Goal: Contribute content

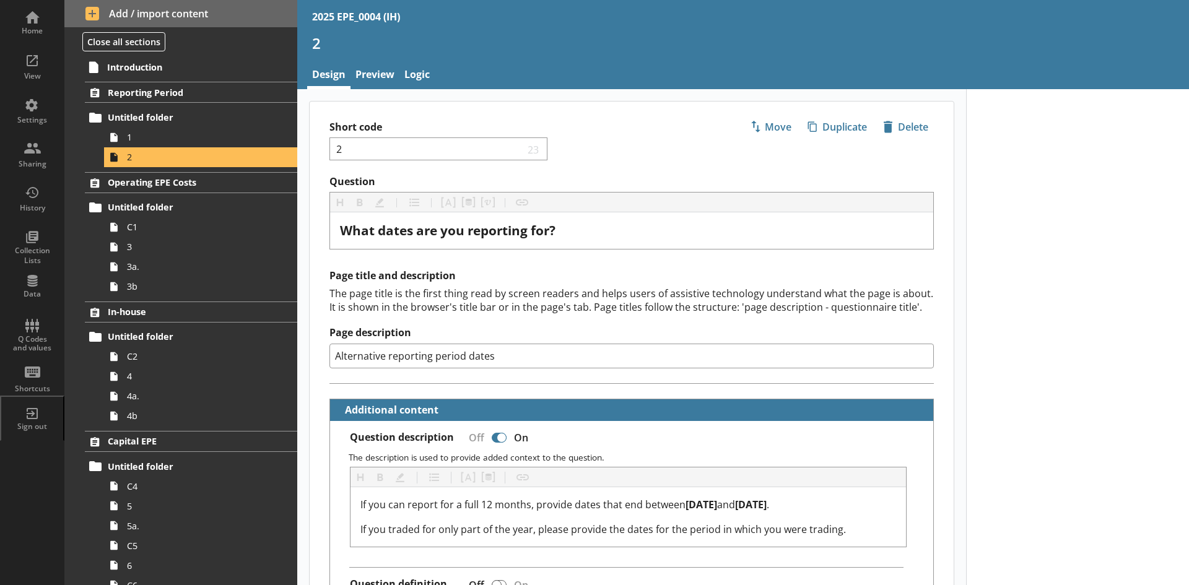
select select "ref_p_end_date"
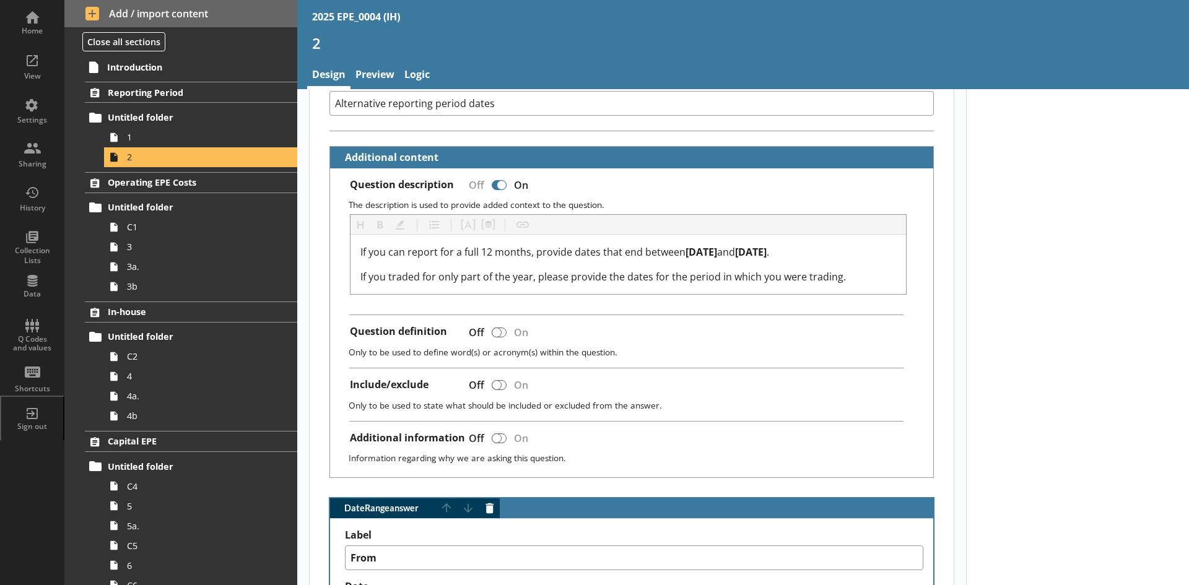
scroll to position [62, 0]
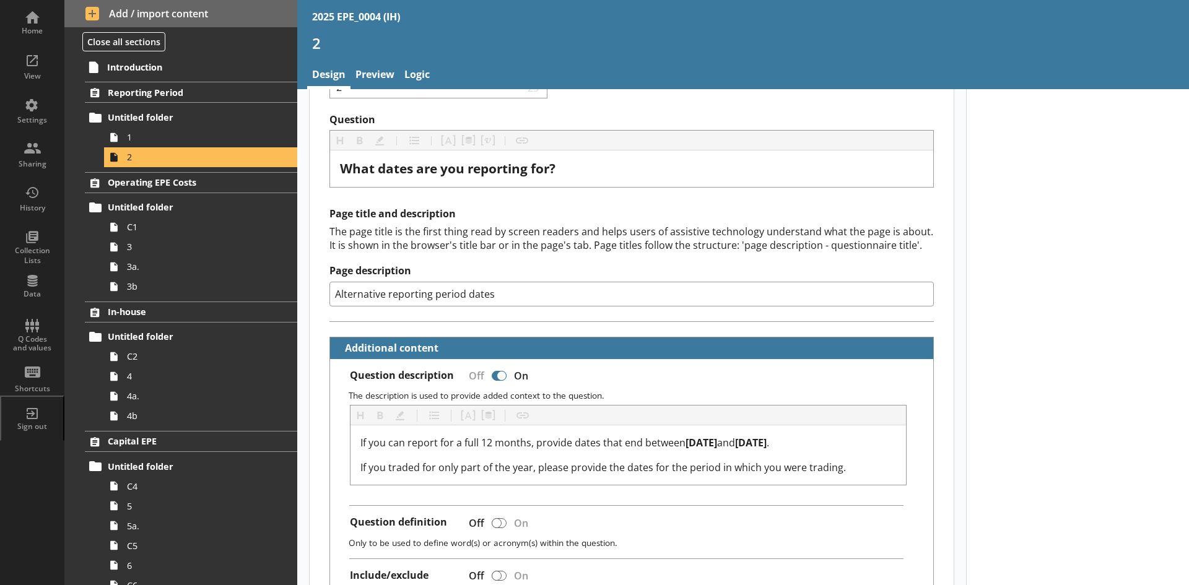
type textarea "x"
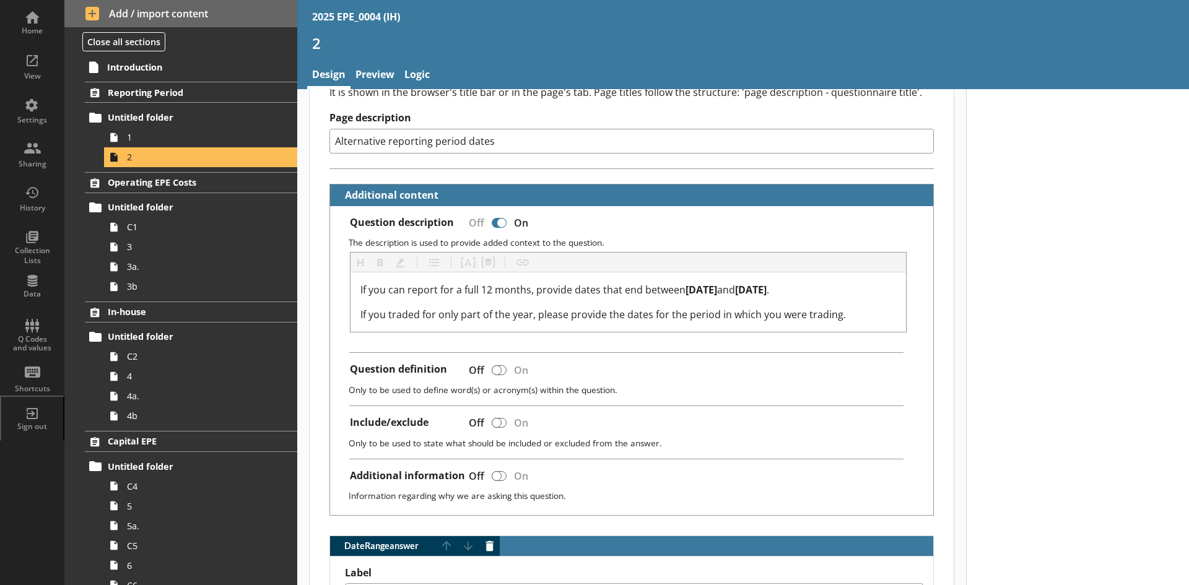
scroll to position [310, 0]
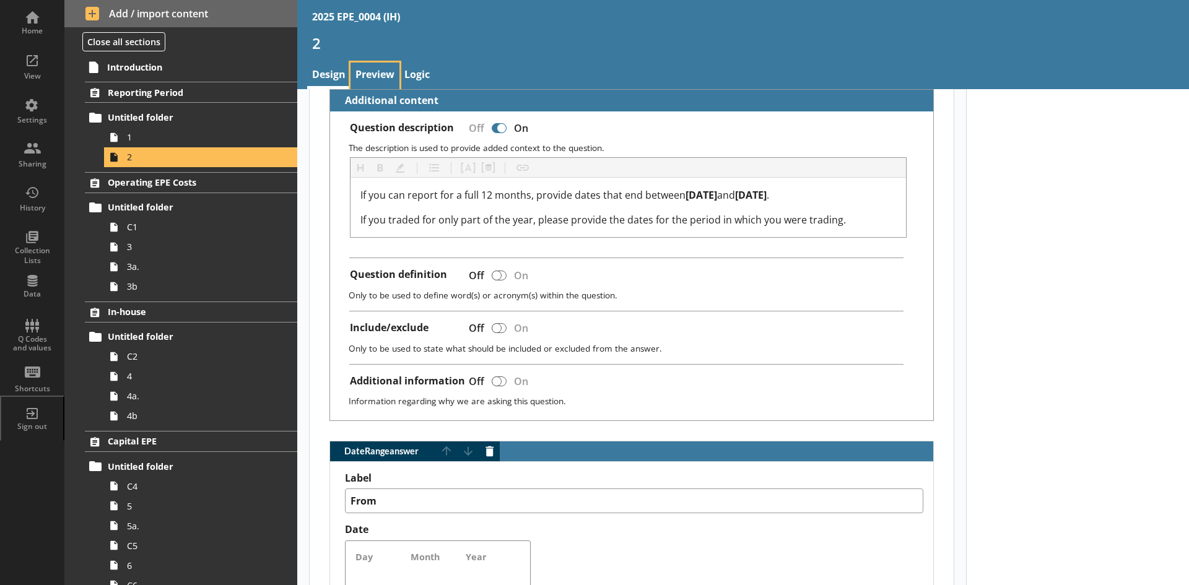
click at [385, 78] on link "Preview" at bounding box center [375, 76] width 49 height 27
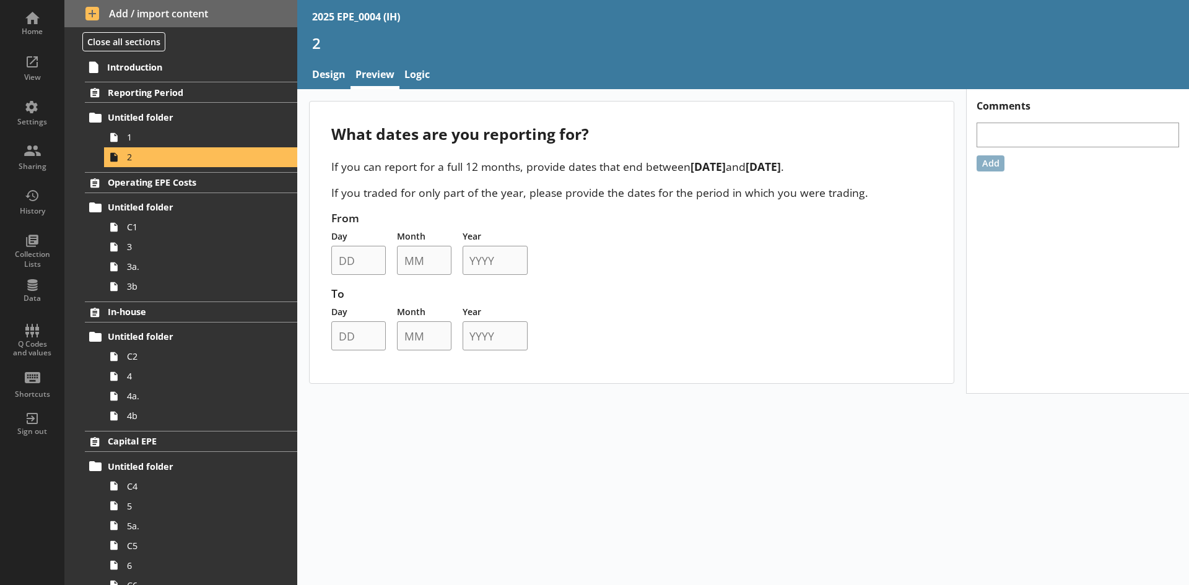
click at [715, 222] on div "From Day Month Year To Day Month Year" at bounding box center [631, 281] width 600 height 140
click at [330, 74] on link "Design" at bounding box center [328, 76] width 43 height 27
type textarea "x"
select select "ref_p_end_date"
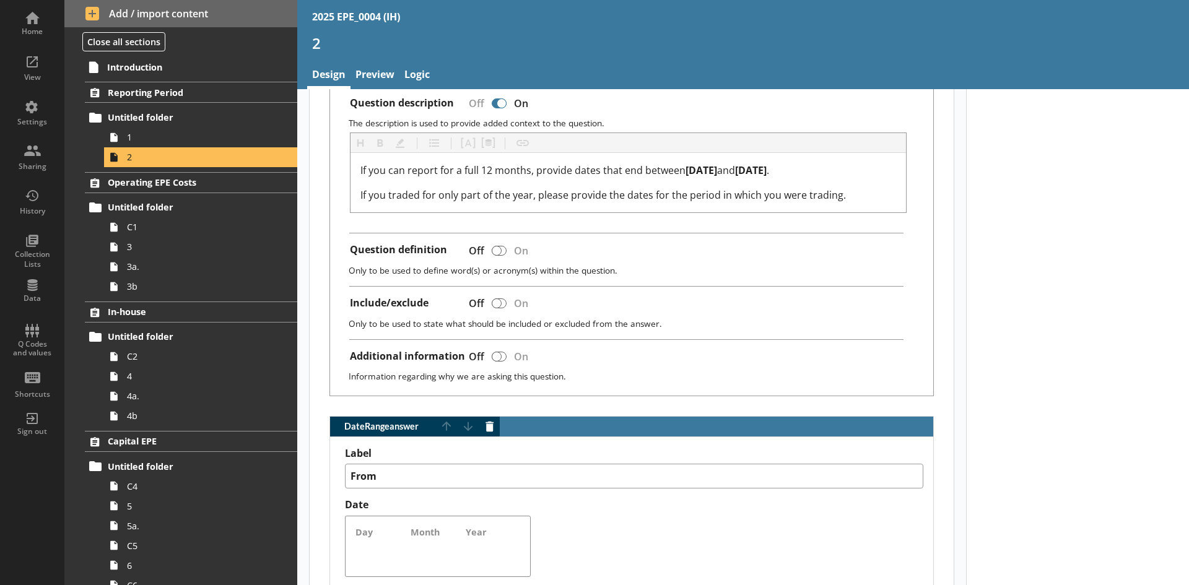
type textarea "x"
